Goal: Information Seeking & Learning: Learn about a topic

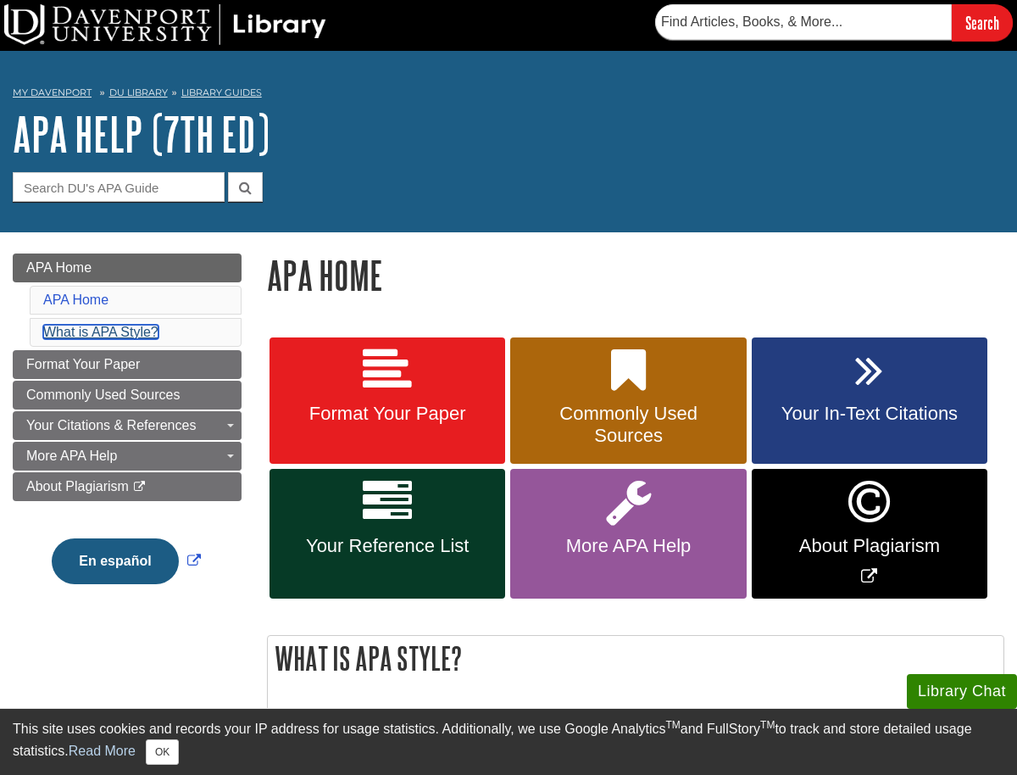
click at [108, 331] on link "What is APA Style?" at bounding box center [100, 332] width 115 height 14
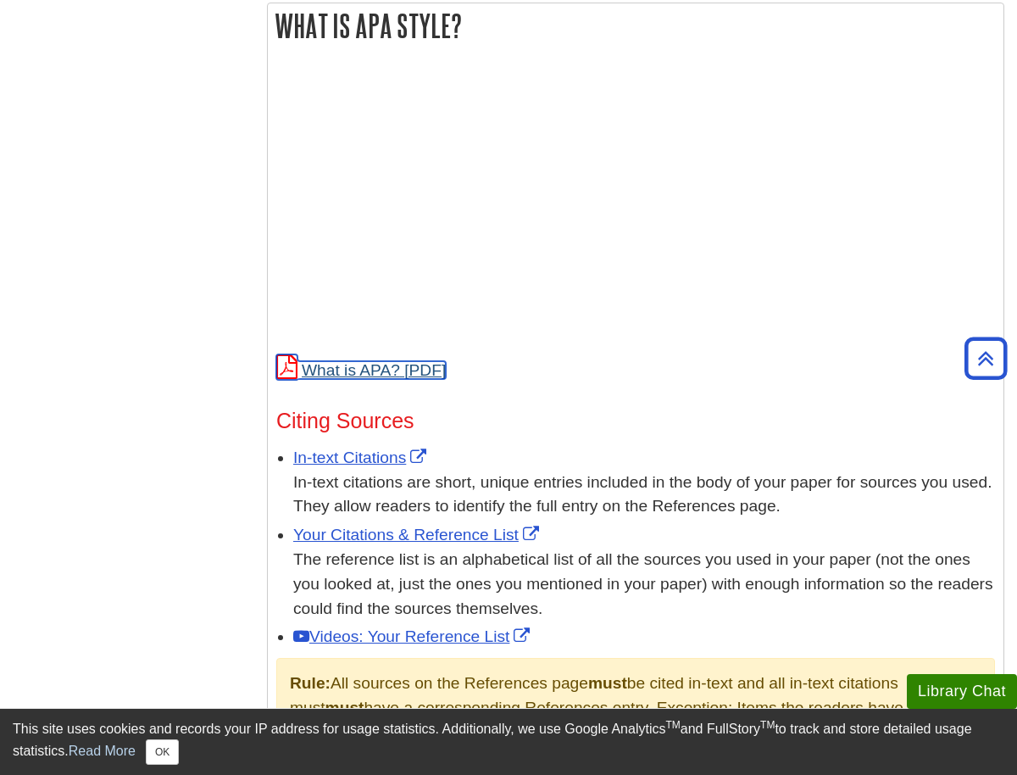
click at [382, 365] on link "What is APA?" at bounding box center [360, 370] width 169 height 18
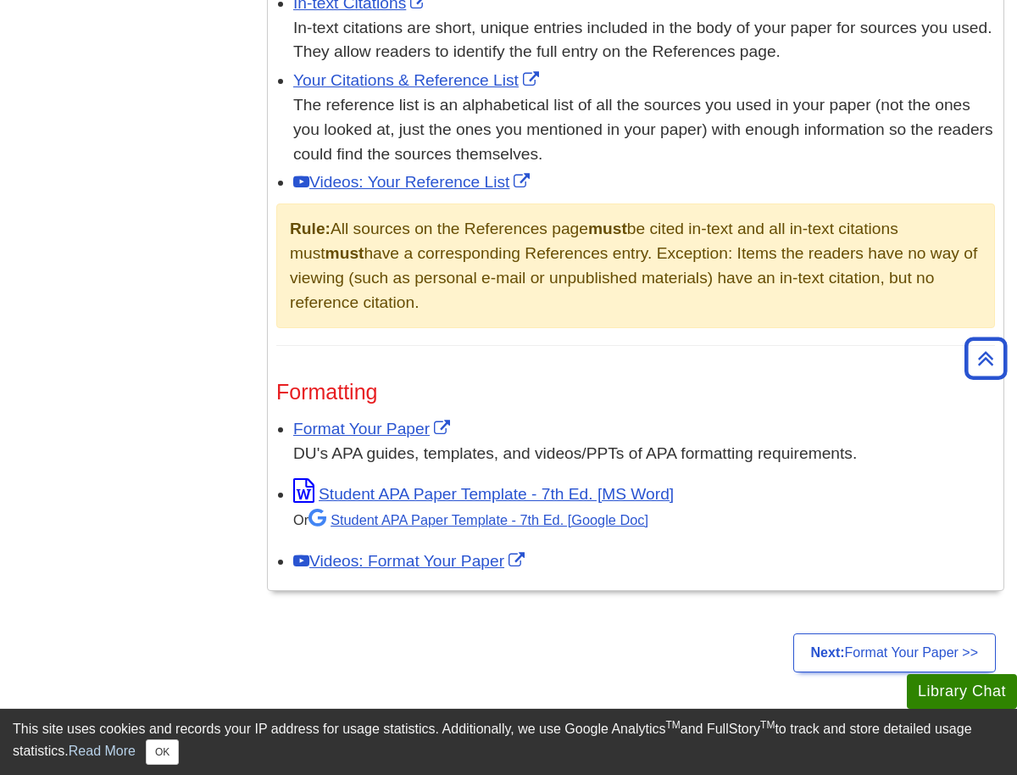
scroll to position [1447, 0]
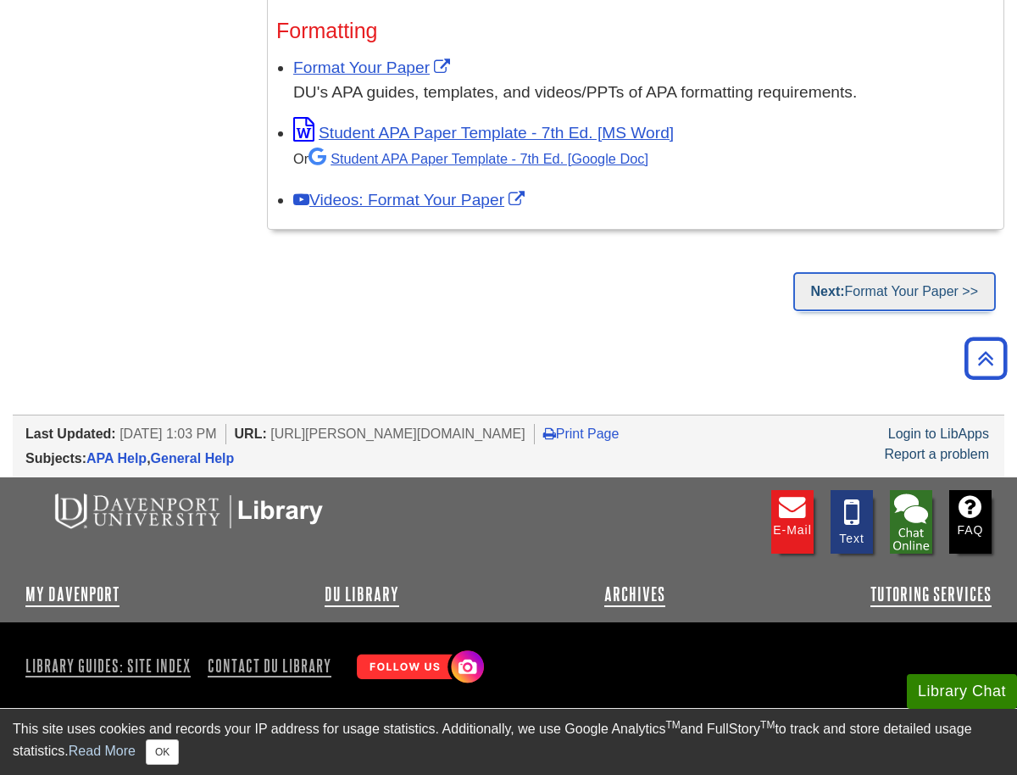
click at [857, 291] on link "Next: Format Your Paper >>" at bounding box center [894, 291] width 203 height 39
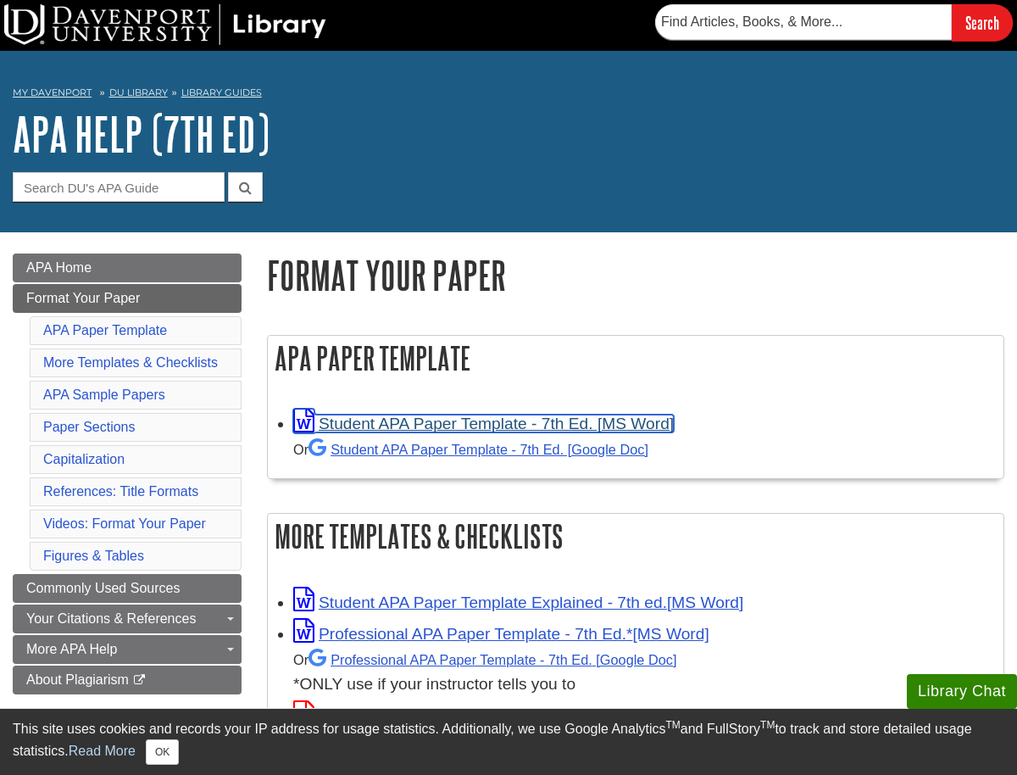
click at [471, 425] on link "Student APA Paper Template - 7th Ed. [MS Word]" at bounding box center [483, 423] width 381 height 18
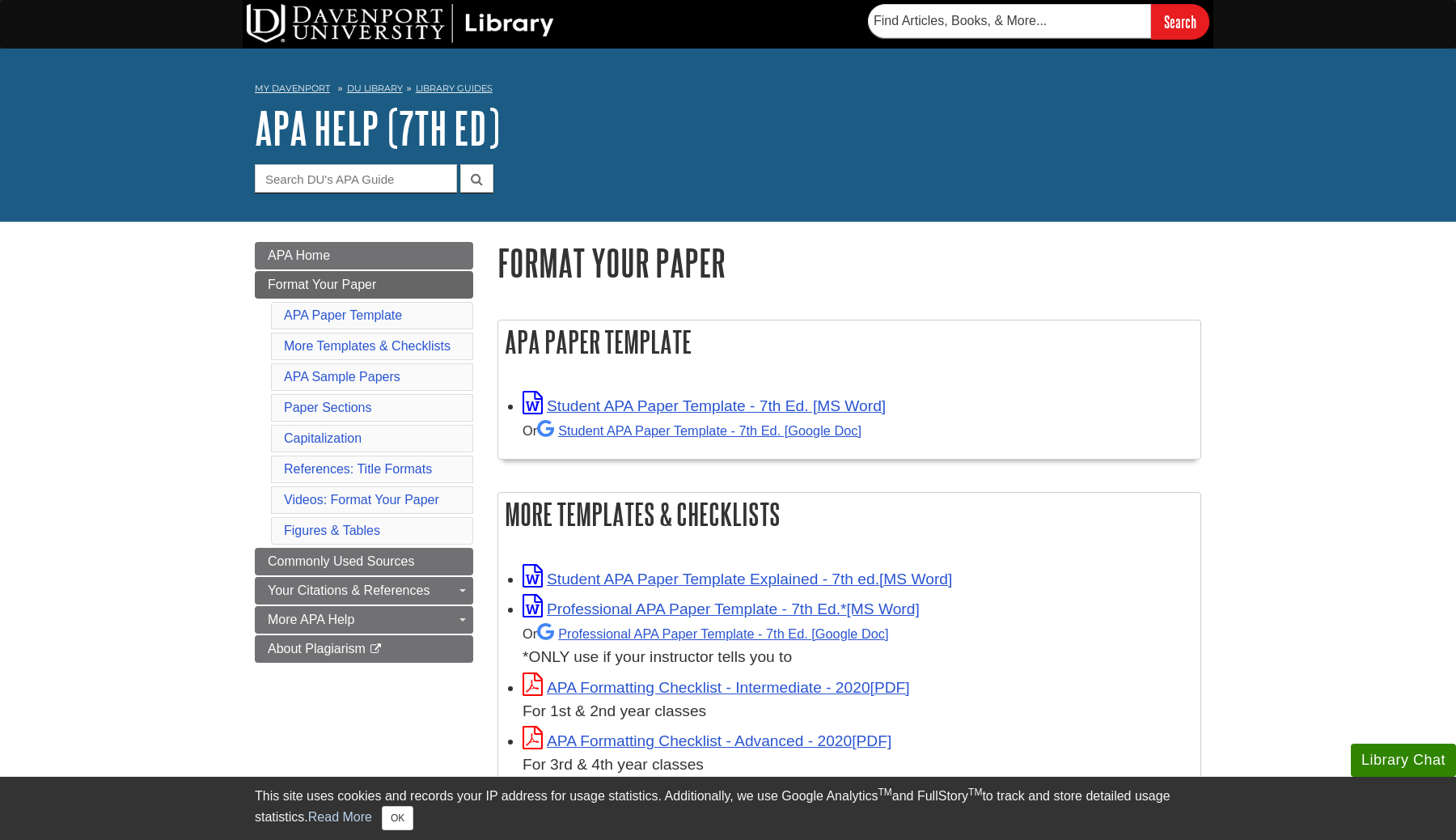
click at [970, 47] on div "Search" at bounding box center [728, 24] width 971 height 49
